Goal: Navigation & Orientation: Find specific page/section

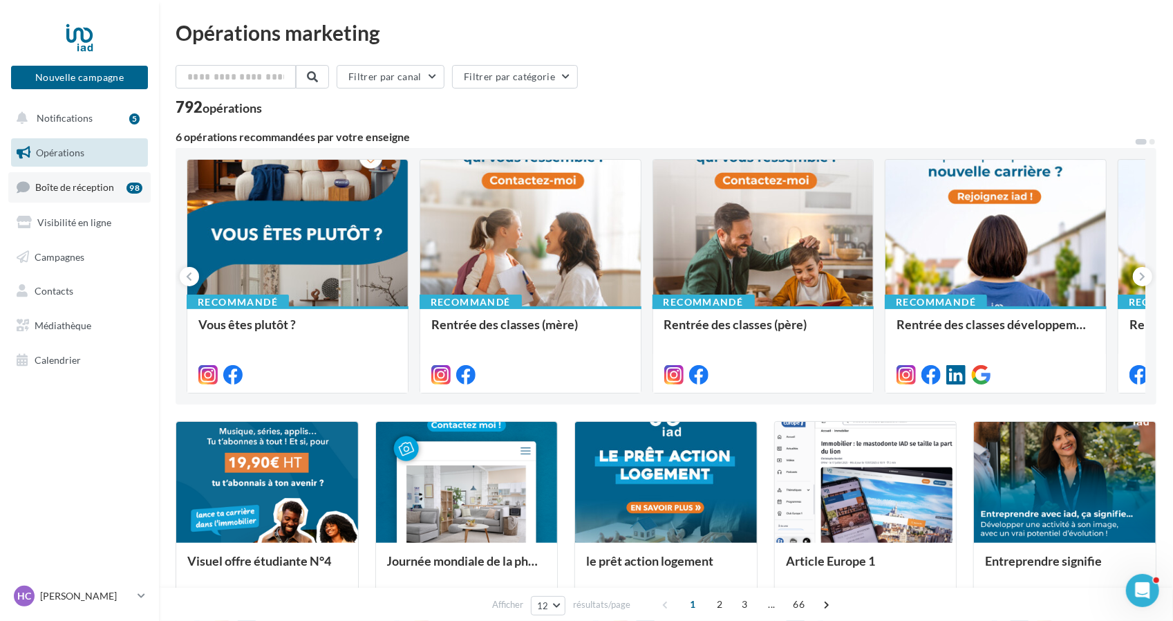
click at [100, 186] on span "Boîte de réception" at bounding box center [74, 187] width 79 height 12
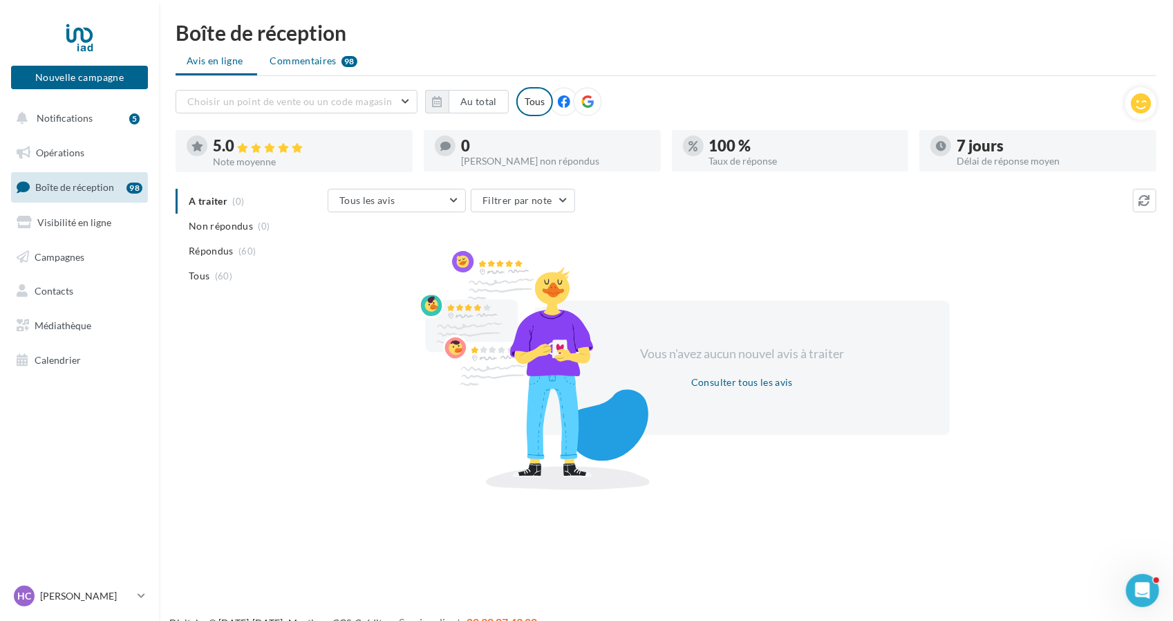
click at [299, 64] on span "Commentaires" at bounding box center [303, 61] width 66 height 14
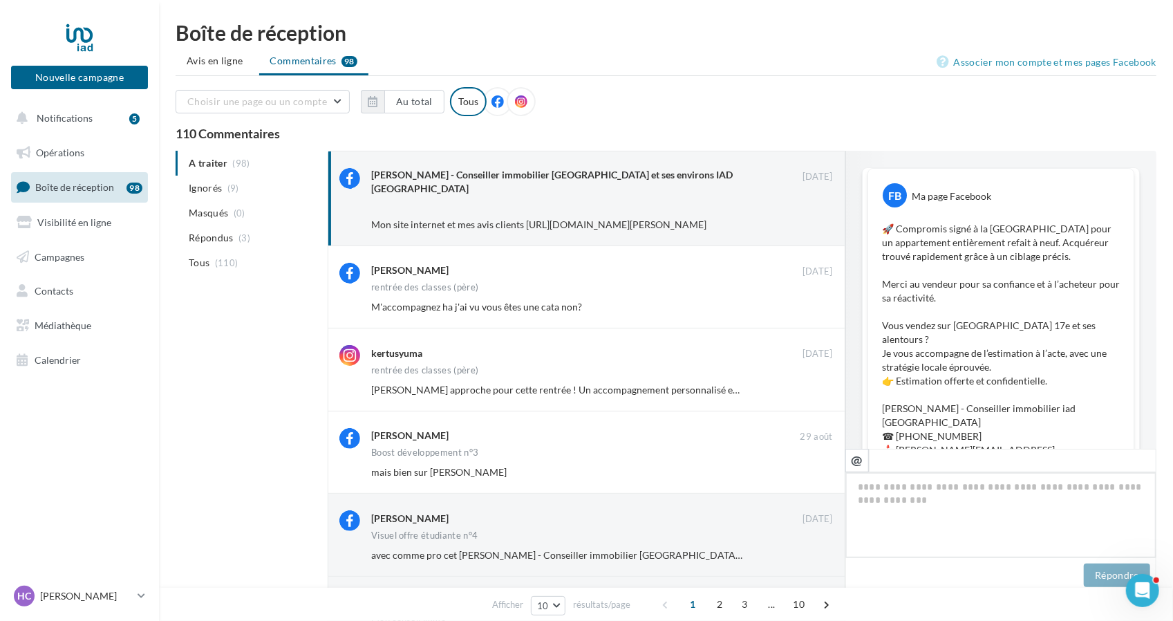
scroll to position [476, 0]
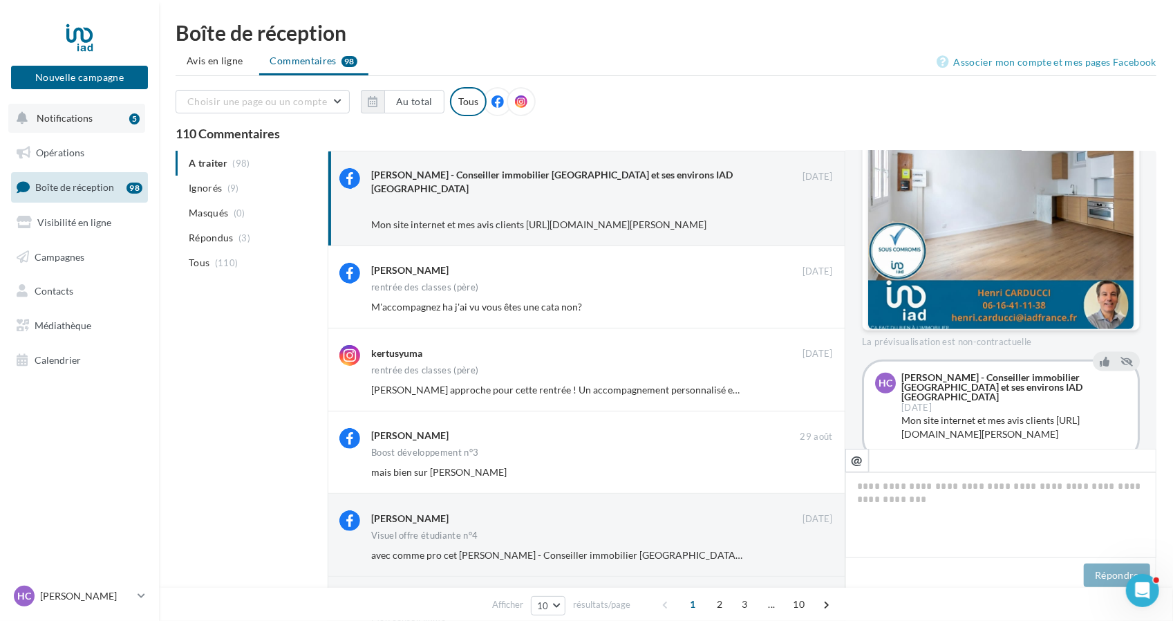
click at [82, 120] on span "Notifications" at bounding box center [65, 118] width 56 height 12
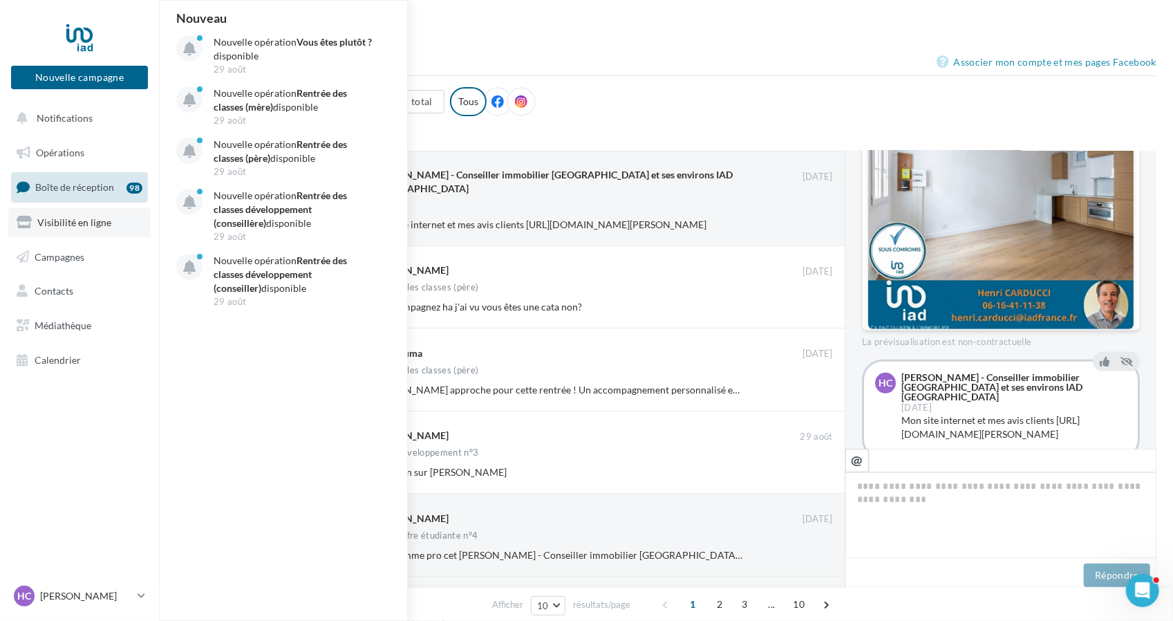
click at [67, 220] on span "Visibilité en ligne" at bounding box center [74, 222] width 74 height 12
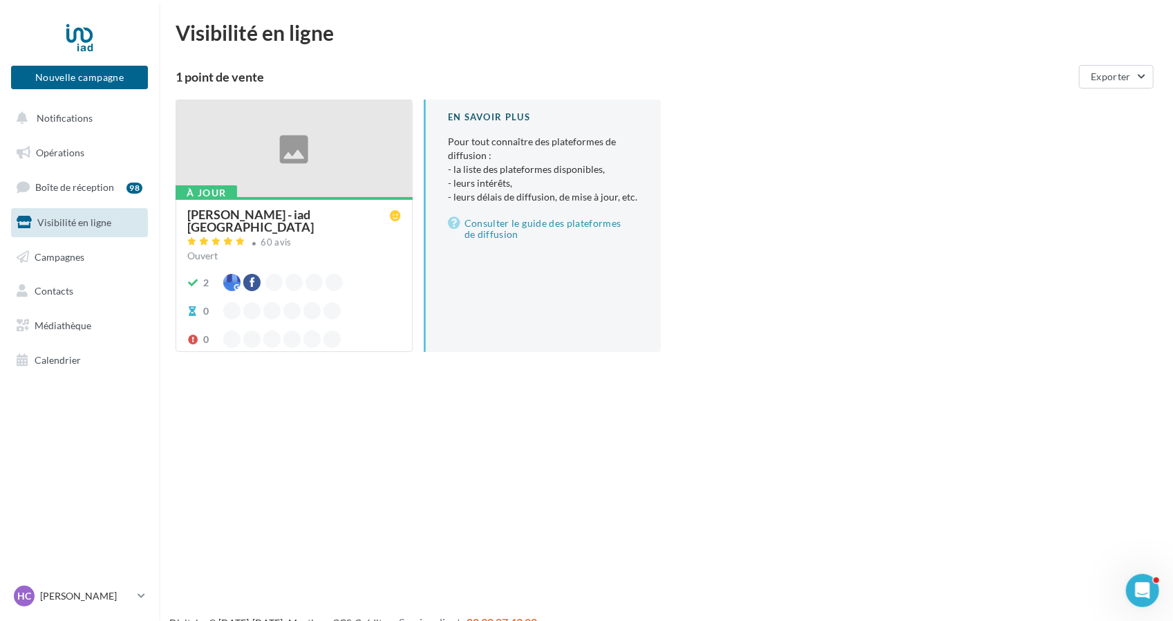
click at [308, 166] on div at bounding box center [294, 149] width 236 height 98
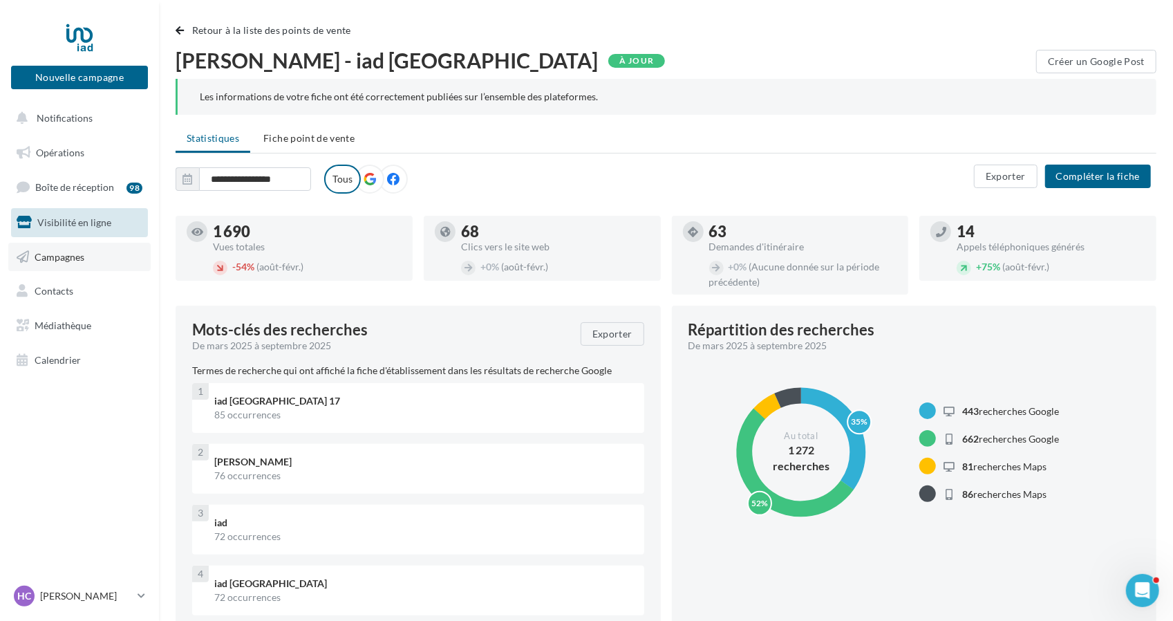
click at [68, 251] on span "Campagnes" at bounding box center [60, 256] width 50 height 12
